Goal: Information Seeking & Learning: Learn about a topic

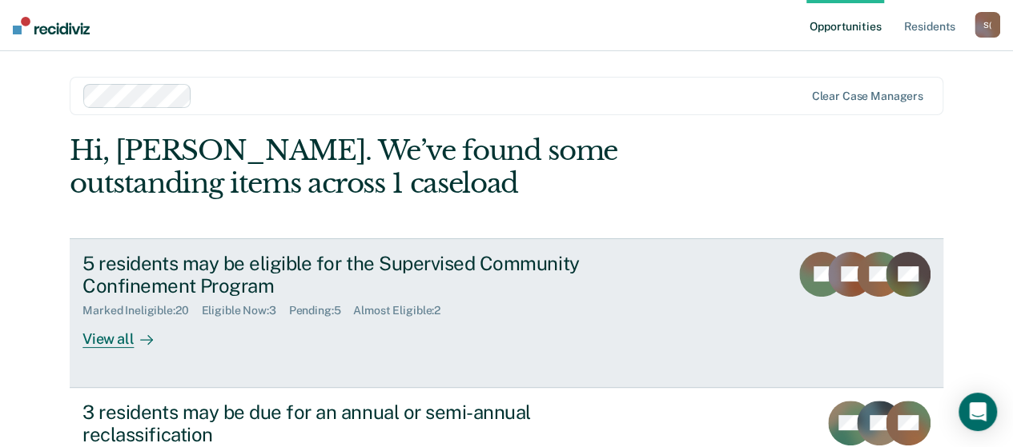
click at [122, 340] on div "View all" at bounding box center [127, 333] width 90 height 31
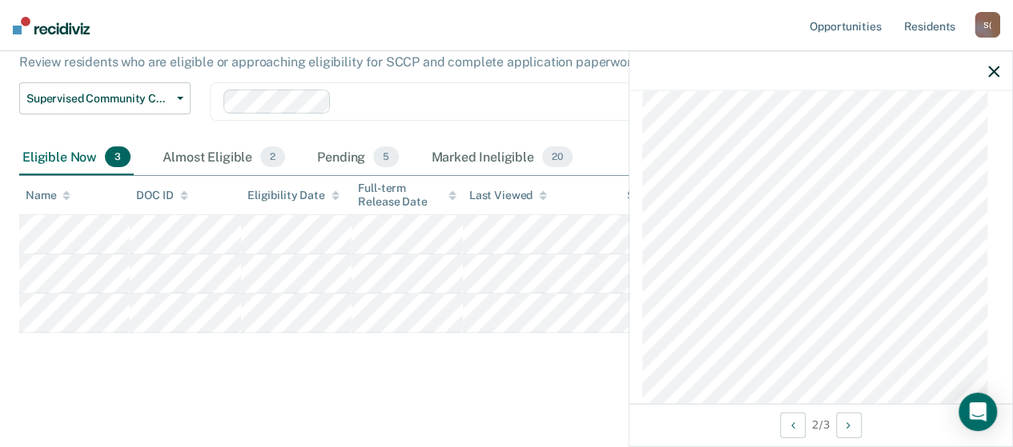
scroll to position [1201, 0]
click at [981, 70] on div at bounding box center [820, 71] width 383 height 40
click at [992, 73] on icon "button" at bounding box center [993, 71] width 11 height 11
click at [993, 70] on icon "button" at bounding box center [993, 71] width 11 height 11
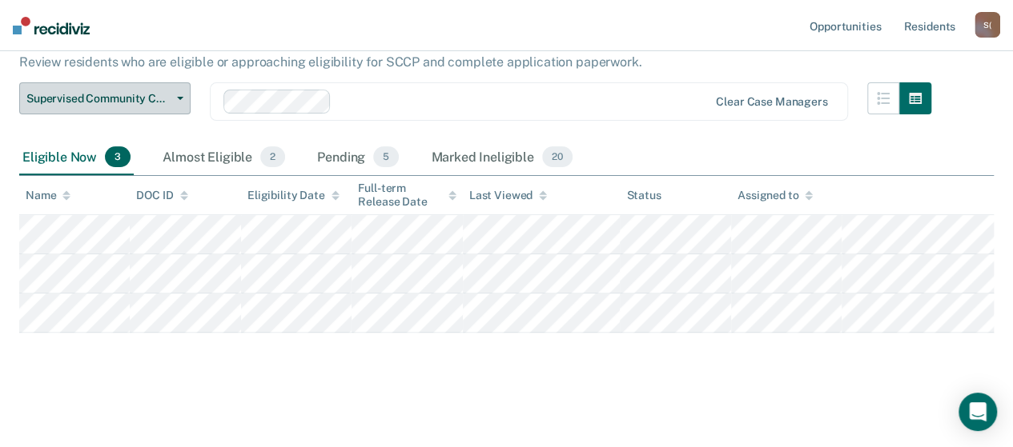
click at [186, 97] on button "Supervised Community Confinement Program" at bounding box center [104, 98] width 171 height 32
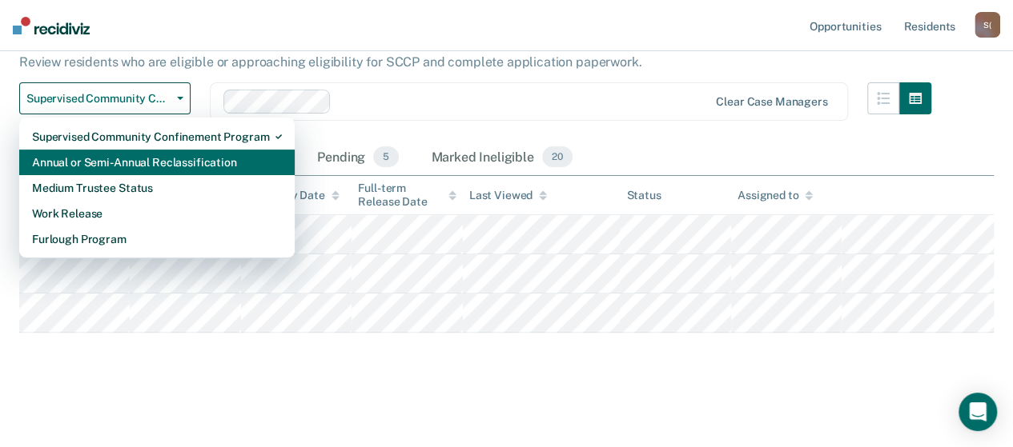
click at [171, 158] on div "Annual or Semi-Annual Reclassification" at bounding box center [157, 163] width 250 height 26
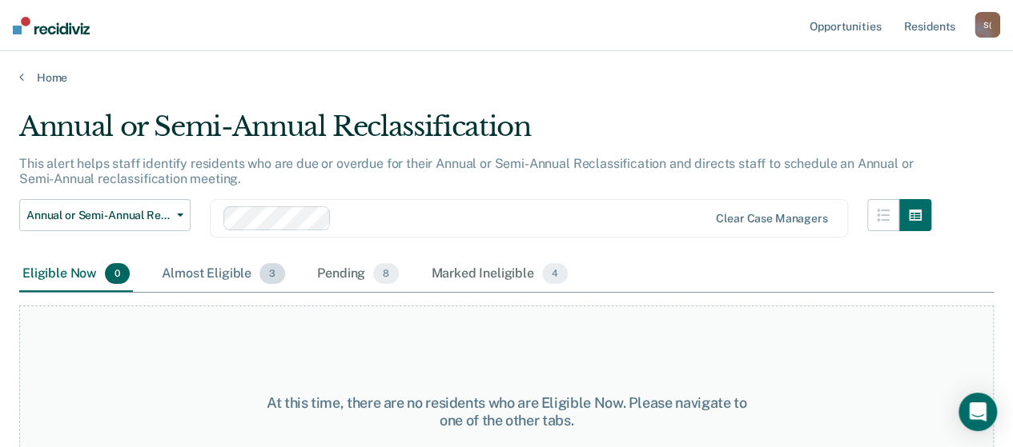
click at [229, 271] on div "Almost Eligible 3" at bounding box center [223, 274] width 130 height 35
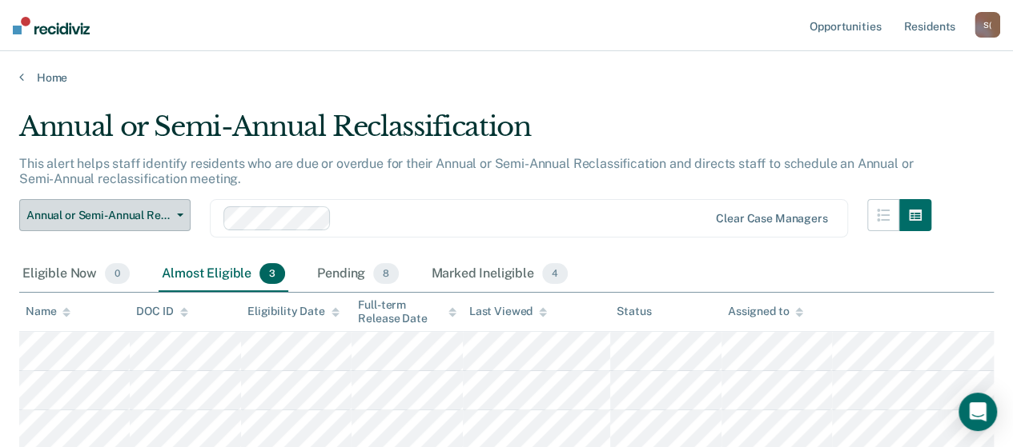
click at [181, 212] on button "Annual or Semi-Annual Reclassification" at bounding box center [104, 215] width 171 height 32
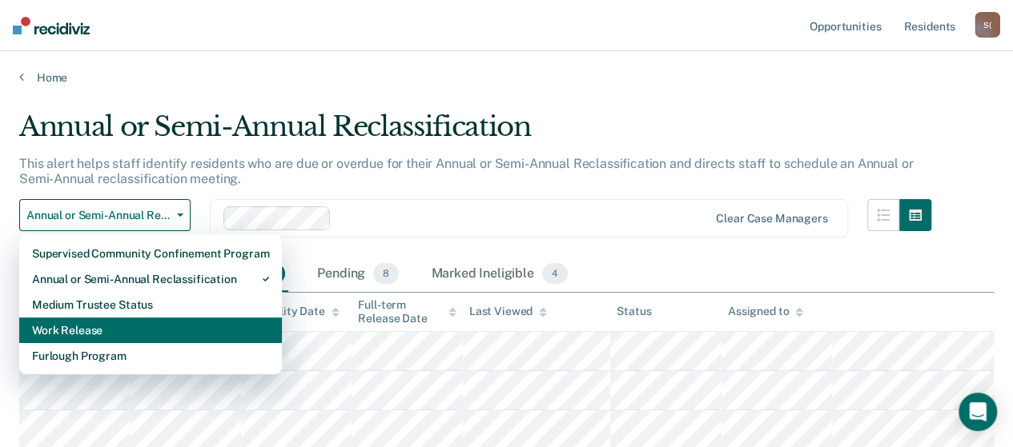
click at [94, 321] on div "Work Release" at bounding box center [150, 331] width 237 height 26
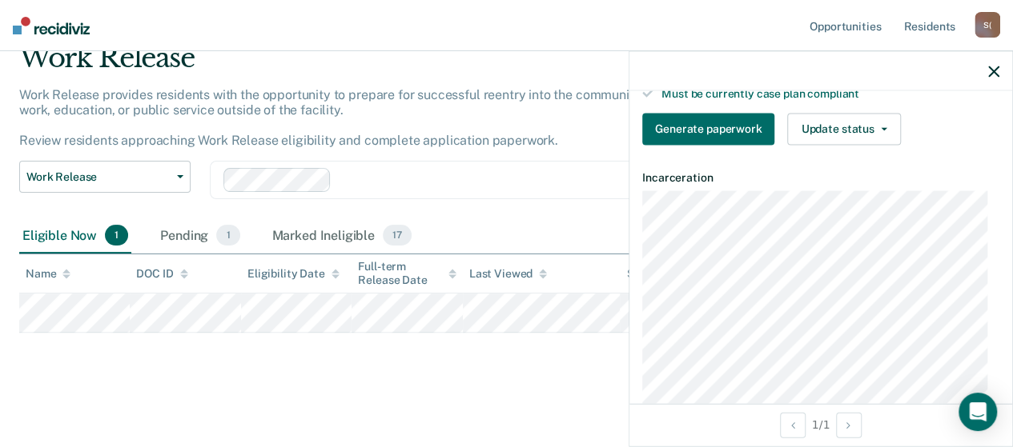
scroll to position [403, 0]
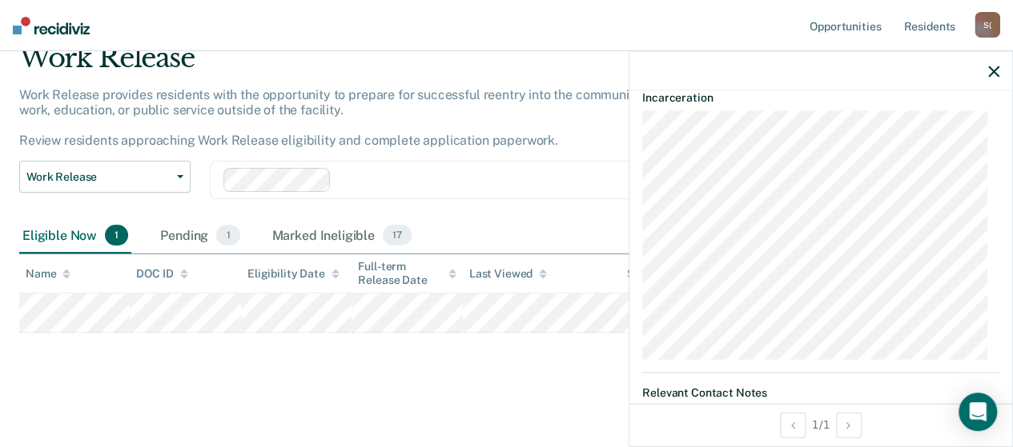
click at [989, 74] on icon "button" at bounding box center [993, 71] width 11 height 11
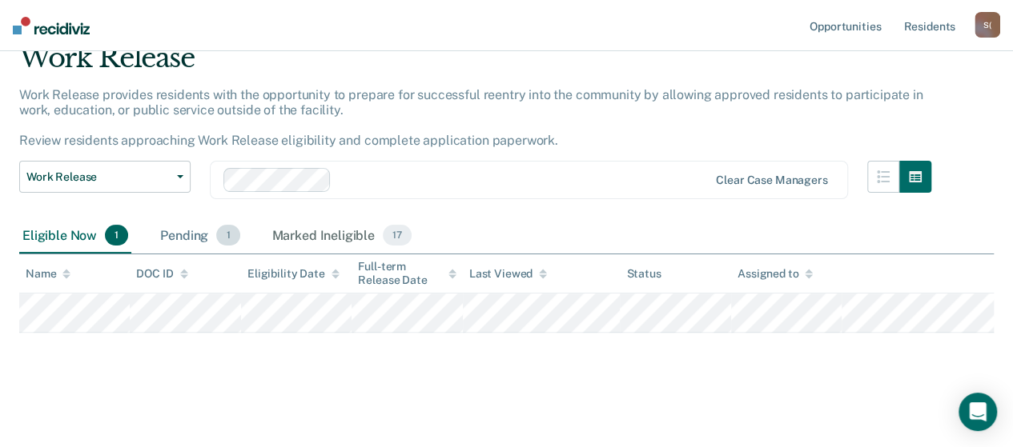
click at [196, 236] on div "Pending 1" at bounding box center [200, 236] width 86 height 35
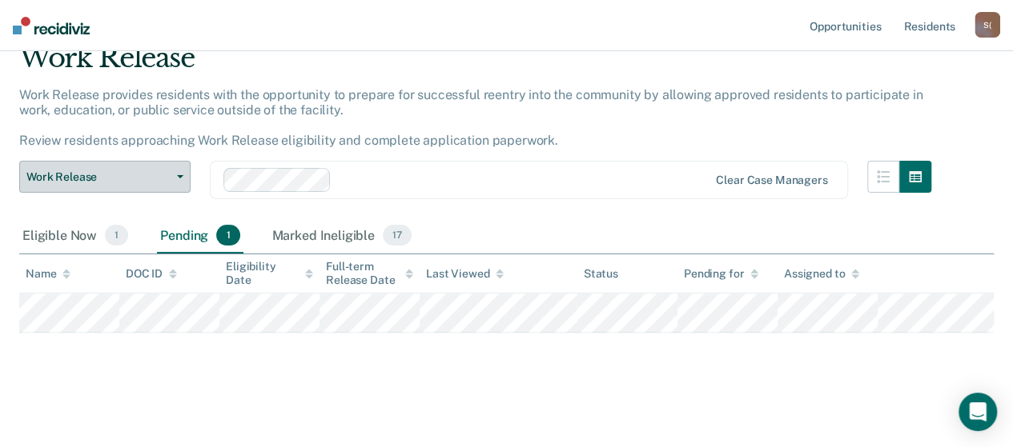
click at [182, 177] on icon "button" at bounding box center [180, 176] width 6 height 3
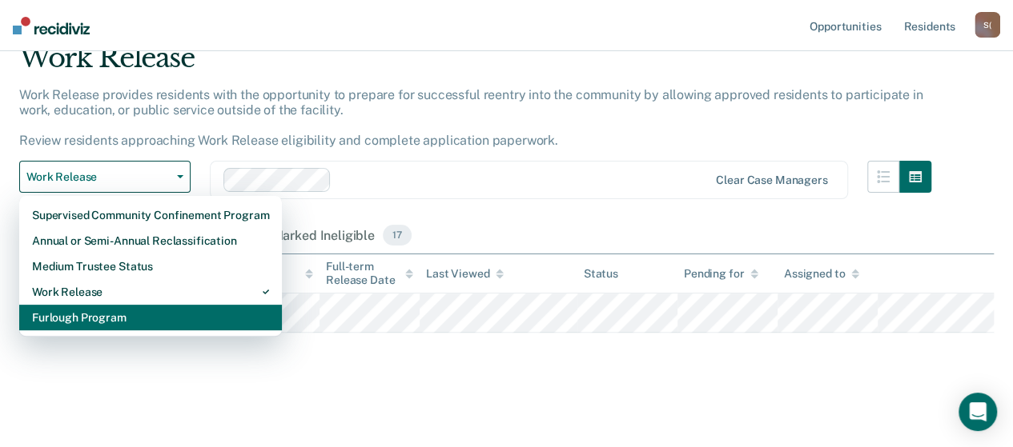
click at [118, 315] on div "Furlough Program" at bounding box center [150, 318] width 237 height 26
